Goal: Complete application form

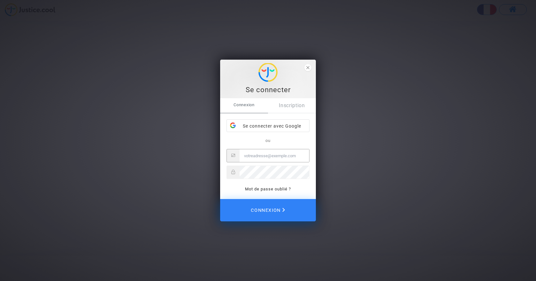
type input "[PERSON_NAME][EMAIL_ADDRESS][DOMAIN_NAME]"
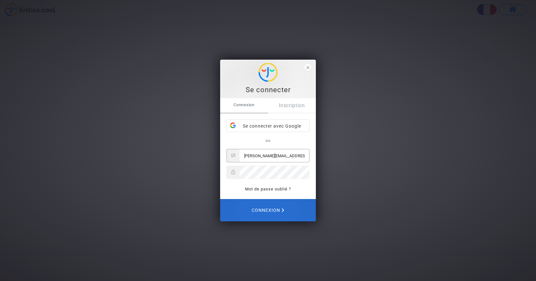
click at [261, 211] on span "Connexion" at bounding box center [268, 210] width 33 height 13
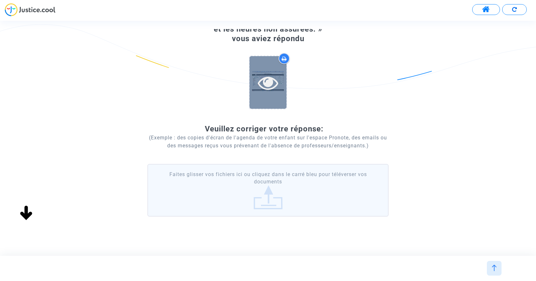
scroll to position [64, 0]
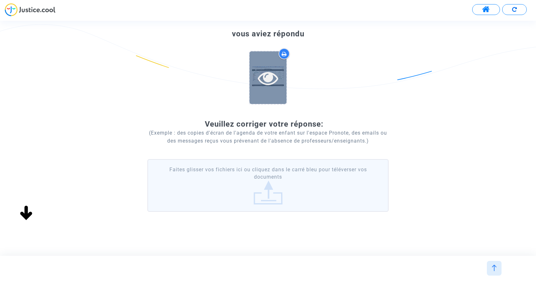
click at [257, 81] on div at bounding box center [268, 78] width 37 height 20
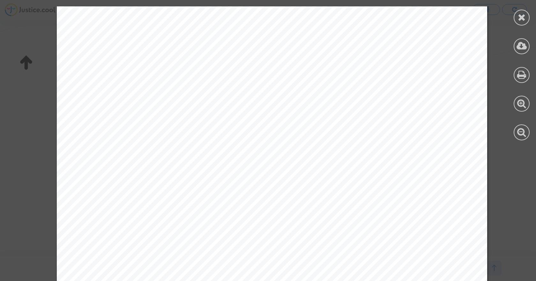
scroll to position [955, 0]
